Goal: Task Accomplishment & Management: Complete application form

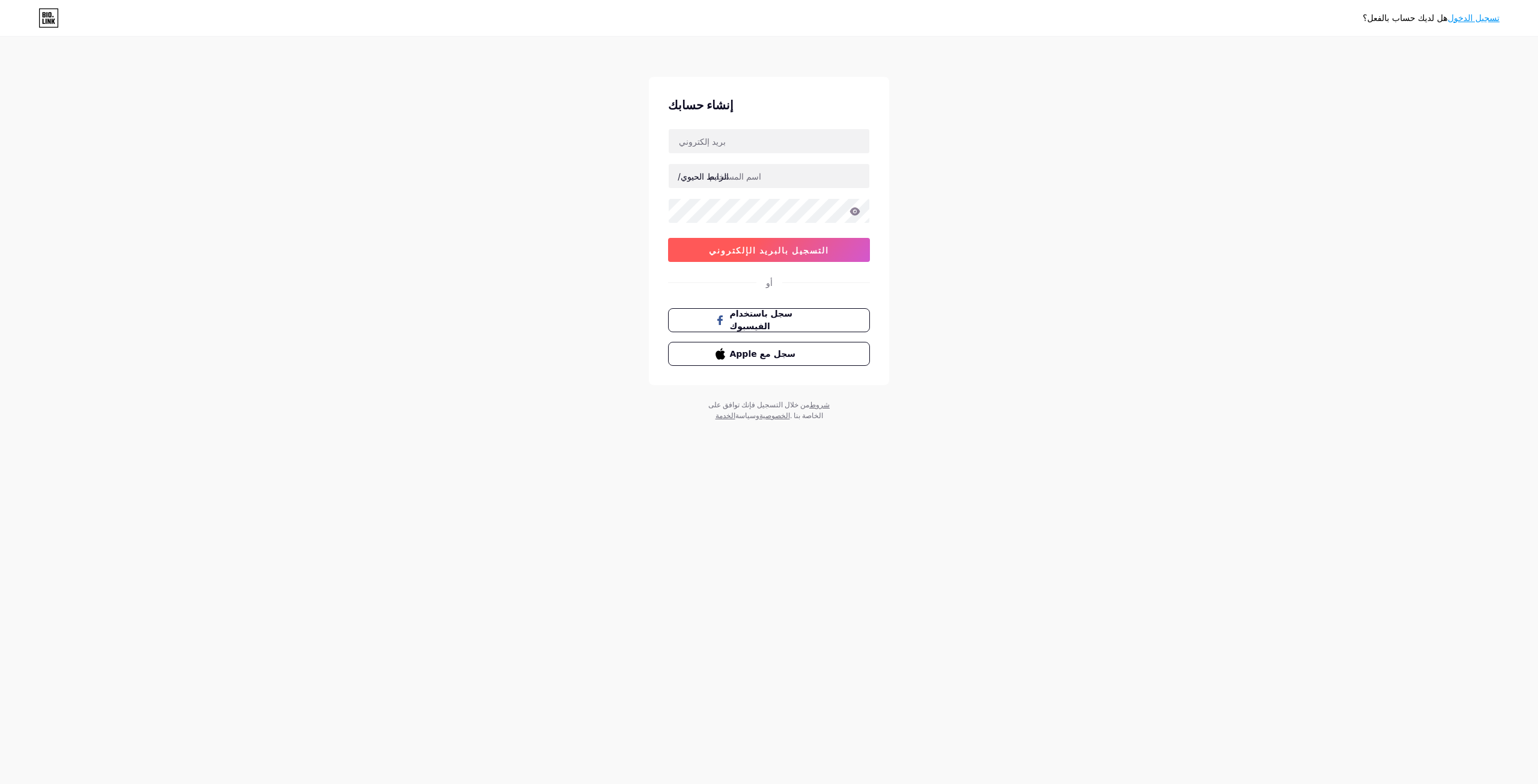
click at [791, 246] on font "التسجيل بالبريد الإلكتروني" at bounding box center [769, 250] width 120 height 10
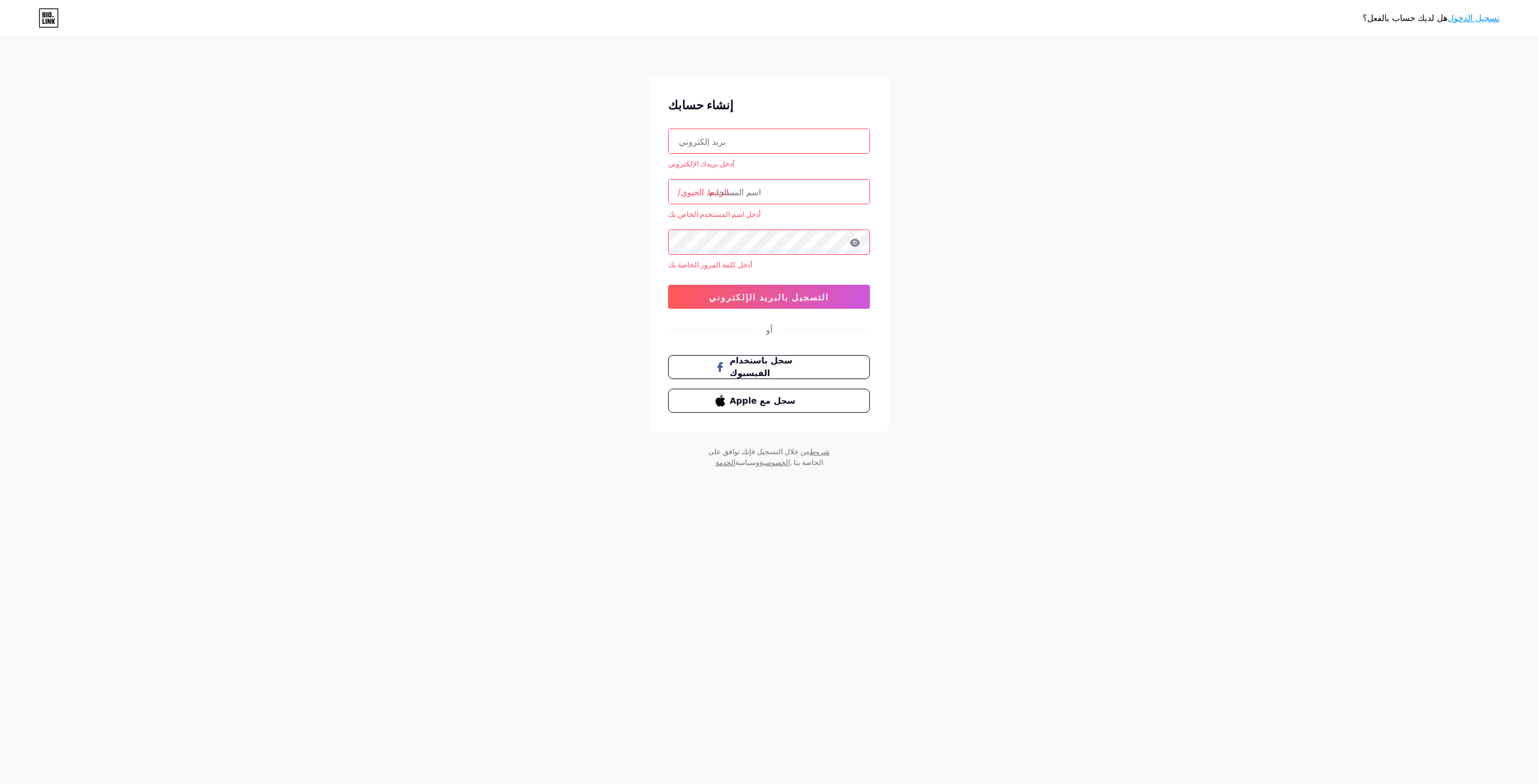
click at [745, 140] on input "text" at bounding box center [769, 141] width 201 height 24
click at [698, 147] on input "text" at bounding box center [769, 141] width 201 height 24
click at [700, 189] on font "الرابط الحيوي/" at bounding box center [703, 192] width 51 height 10
click at [800, 188] on input "text" at bounding box center [769, 192] width 201 height 24
click at [791, 140] on input "text" at bounding box center [769, 141] width 201 height 24
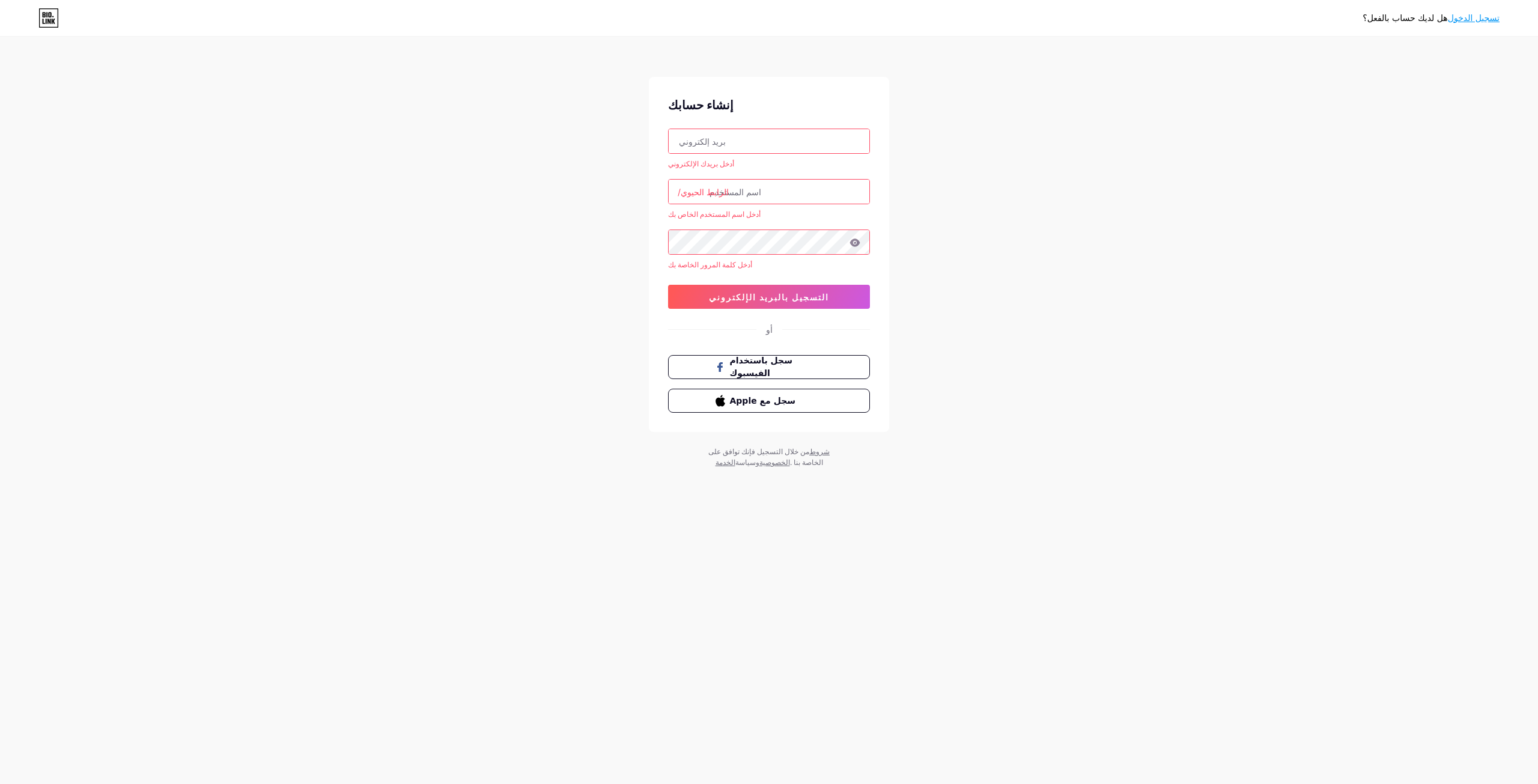
click at [859, 89] on div "إنشاء حسابك أدخل بريدك الإلكتروني الرابط الحيوي/ أدخل اسم المستخدم الخاص بك أدخ…" at bounding box center [769, 254] width 240 height 355
